Goal: Task Accomplishment & Management: Use online tool/utility

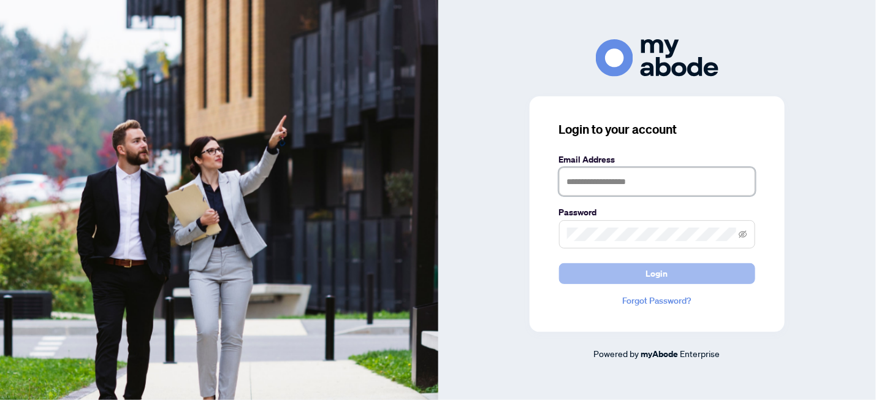
type input "**********"
click at [657, 271] on span "Login" at bounding box center [657, 274] width 22 height 20
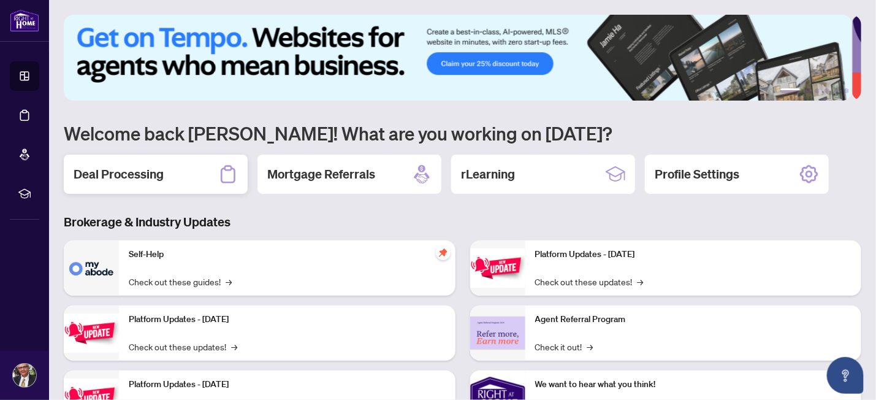
click at [141, 177] on h2 "Deal Processing" at bounding box center [119, 174] width 90 height 17
